Goal: Find specific page/section: Find specific page/section

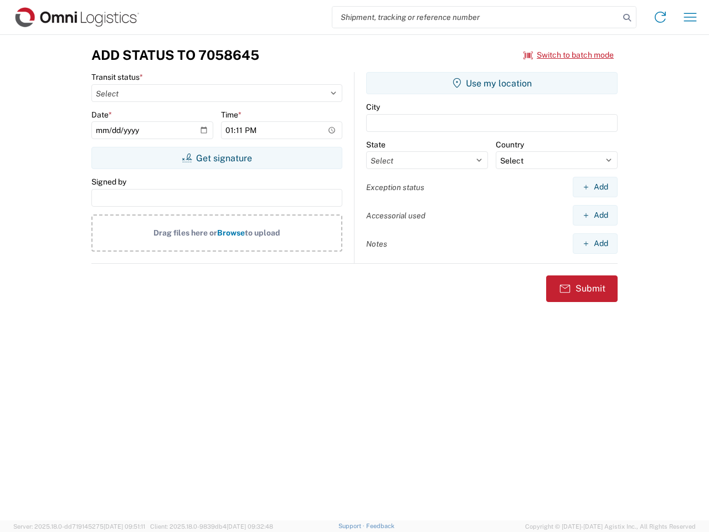
click at [476, 17] on input "search" at bounding box center [475, 17] width 287 height 21
click at [627, 18] on icon at bounding box center [627, 18] width 16 height 16
click at [660, 17] on icon at bounding box center [660, 17] width 18 height 18
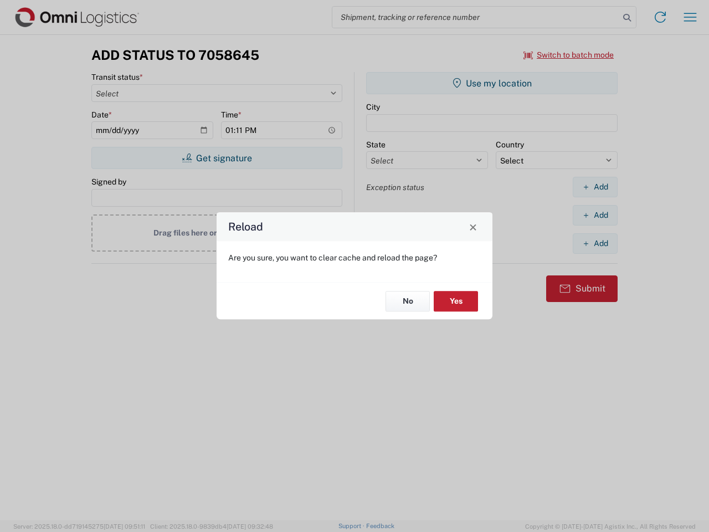
click at [569, 55] on div "Reload Are you sure, you want to clear cache and reload the page? No Yes" at bounding box center [354, 266] width 709 height 532
click at [217, 158] on div "Reload Are you sure, you want to clear cache and reload the page? No Yes" at bounding box center [354, 266] width 709 height 532
click at [492, 83] on div "Reload Are you sure, you want to clear cache and reload the page? No Yes" at bounding box center [354, 266] width 709 height 532
click at [595, 187] on div "Reload Are you sure, you want to clear cache and reload the page? No Yes" at bounding box center [354, 266] width 709 height 532
click at [595, 215] on div "Reload Are you sure, you want to clear cache and reload the page? No Yes" at bounding box center [354, 266] width 709 height 532
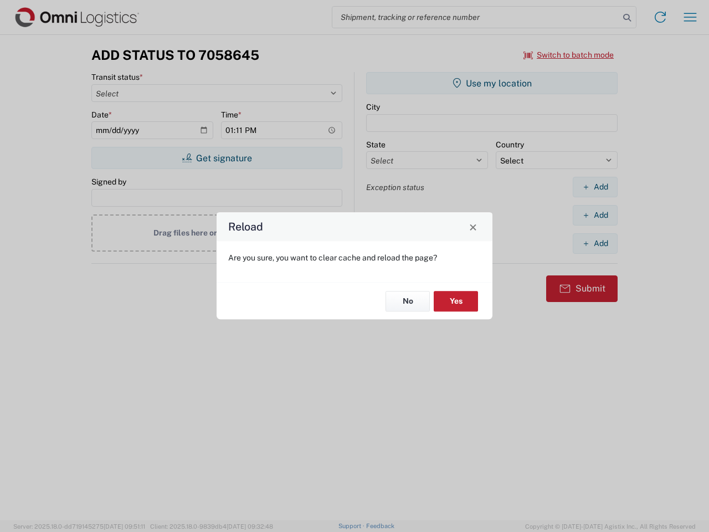
click at [595, 243] on div "Reload Are you sure, you want to clear cache and reload the page? No Yes" at bounding box center [354, 266] width 709 height 532
